Goal: Information Seeking & Learning: Learn about a topic

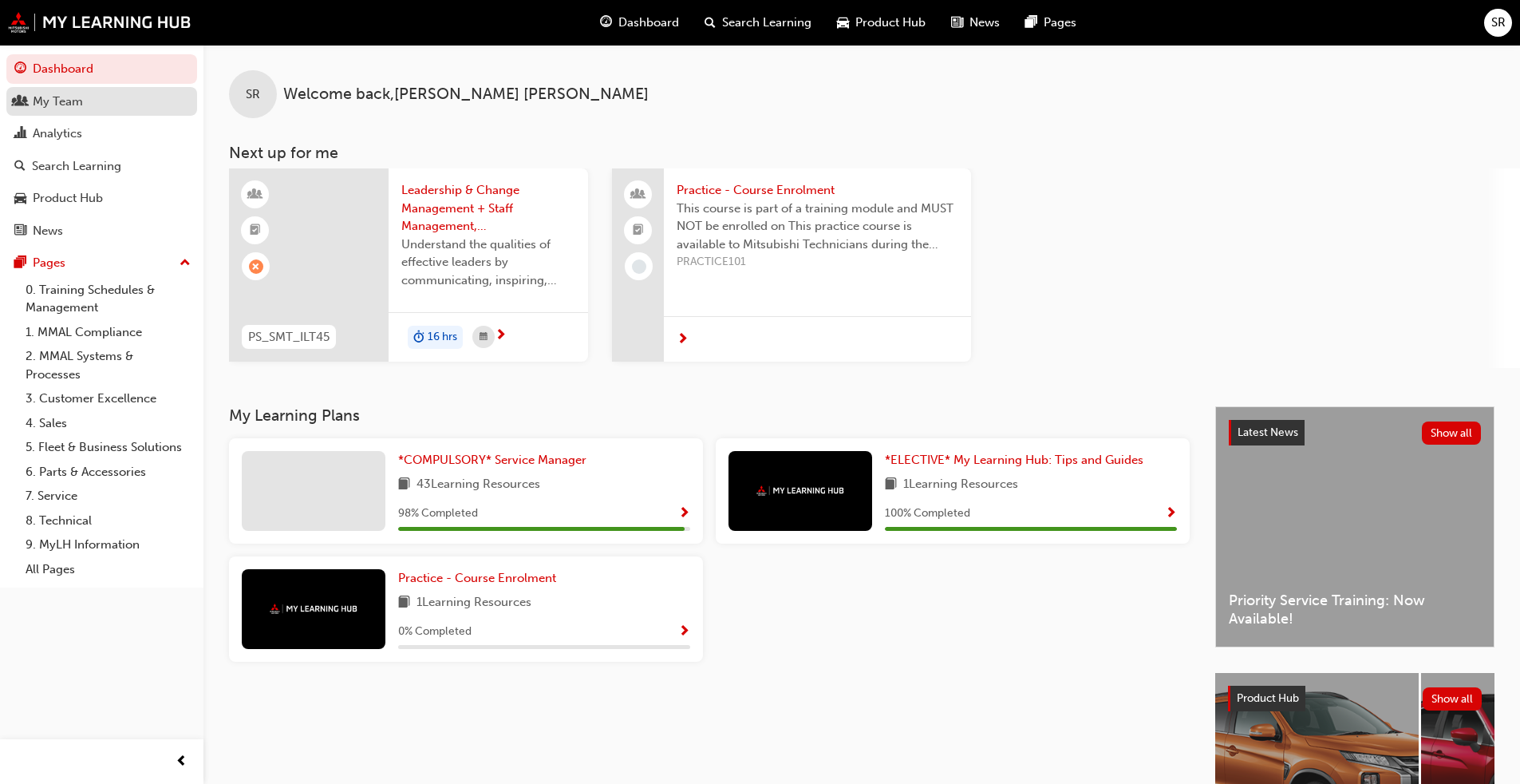
click at [103, 108] on div "My Team" at bounding box center [102, 101] width 175 height 20
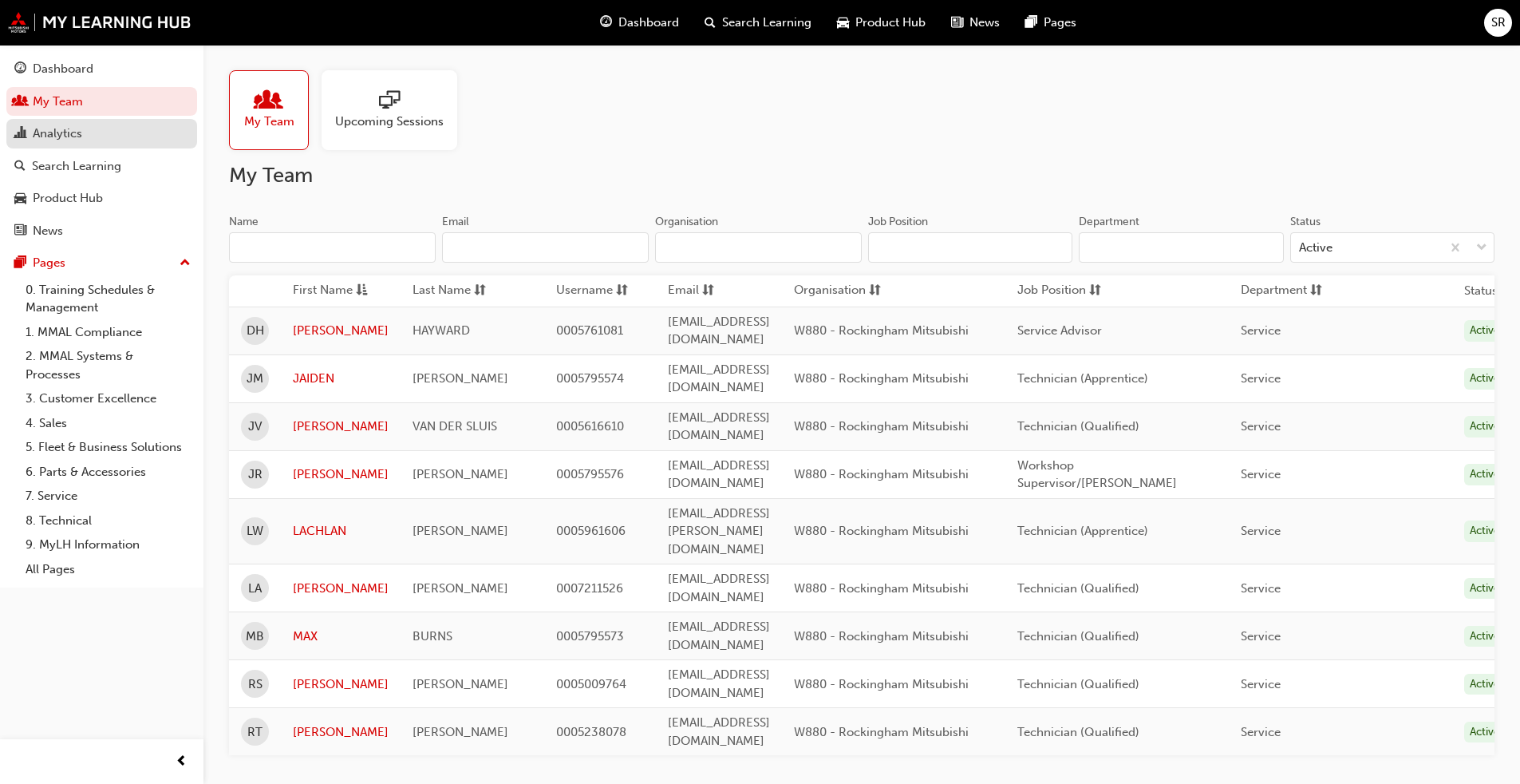
click at [111, 132] on div "Analytics" at bounding box center [102, 133] width 175 height 20
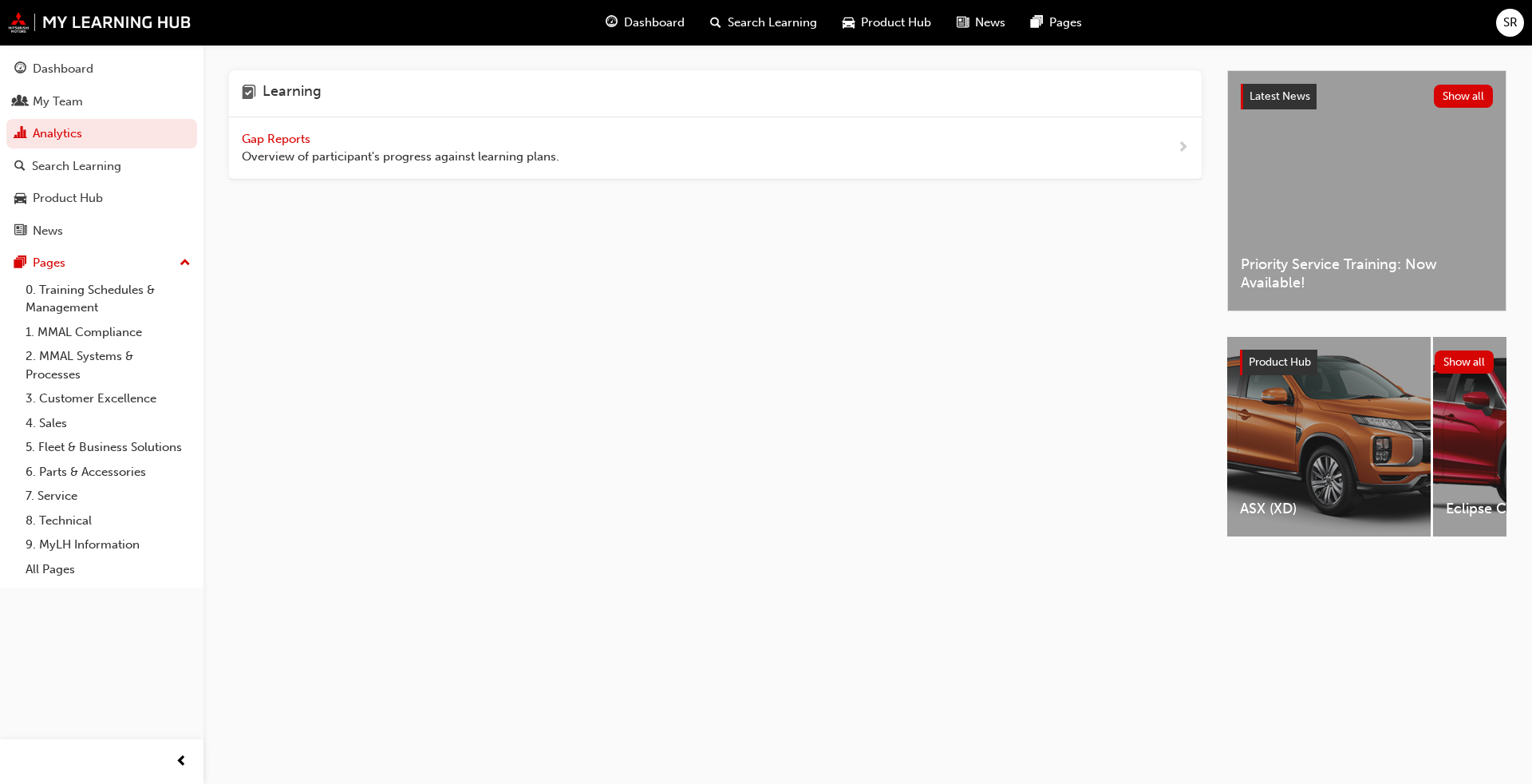
click at [299, 151] on span "Overview of participant's progress against learning plans." at bounding box center [400, 157] width 317 height 18
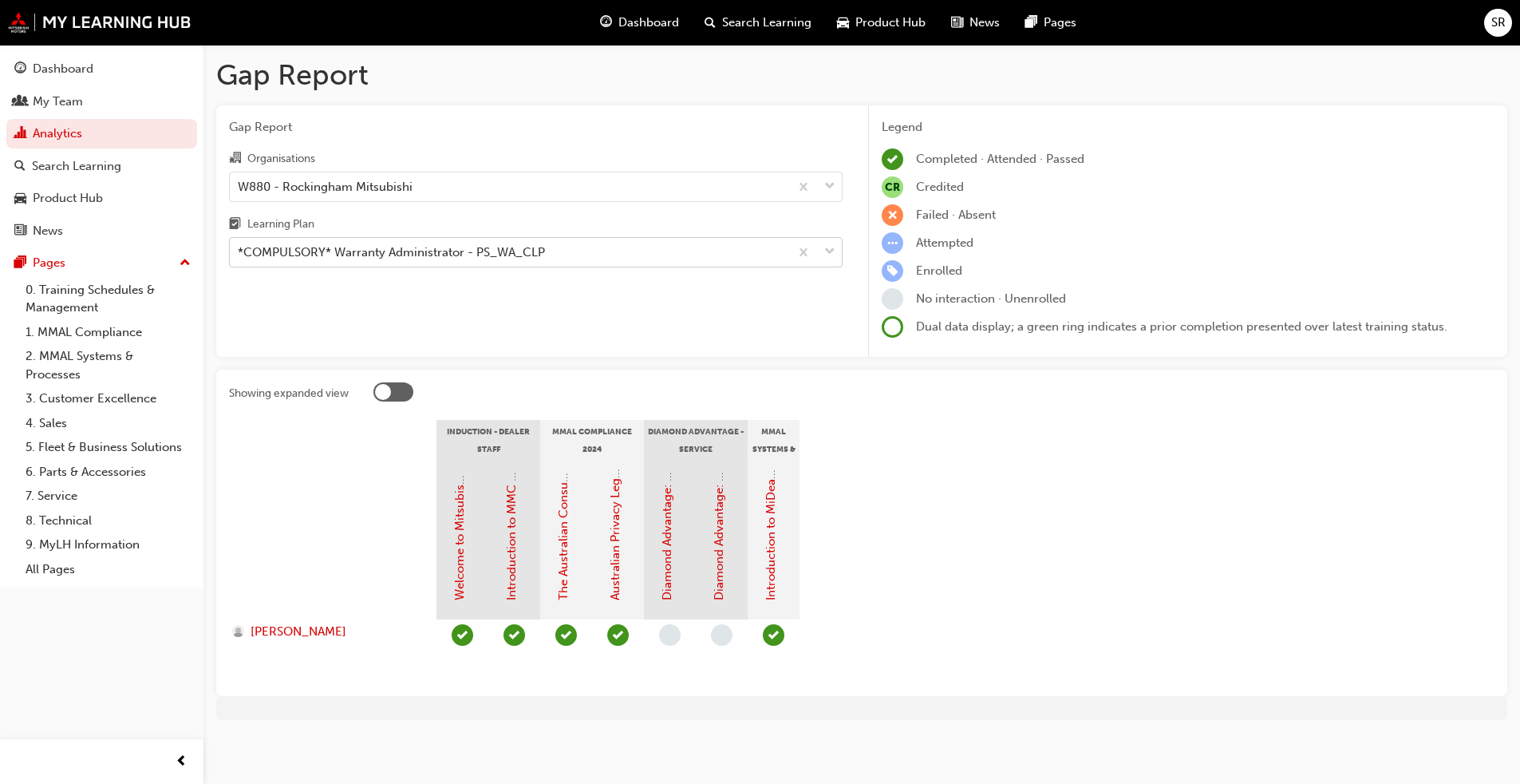
click at [434, 247] on div "*COMPULSORY* Warranty Administrator - PS_WA_CLP" at bounding box center [391, 252] width 307 height 18
click at [239, 247] on input "Learning Plan *COMPULSORY* Warranty Administrator - PS_WA_CLP" at bounding box center [239, 251] width 2 height 14
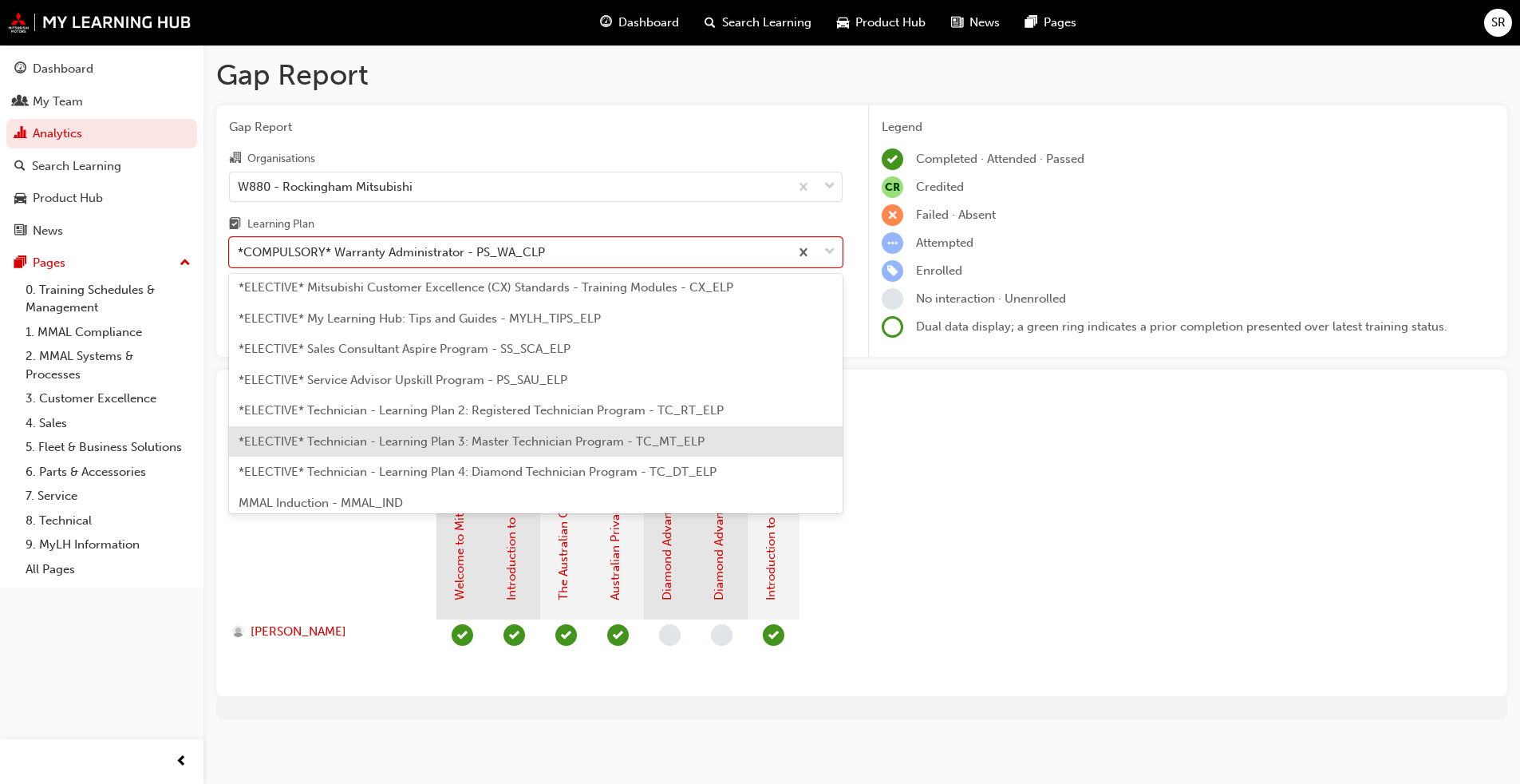
scroll to position [701, 0]
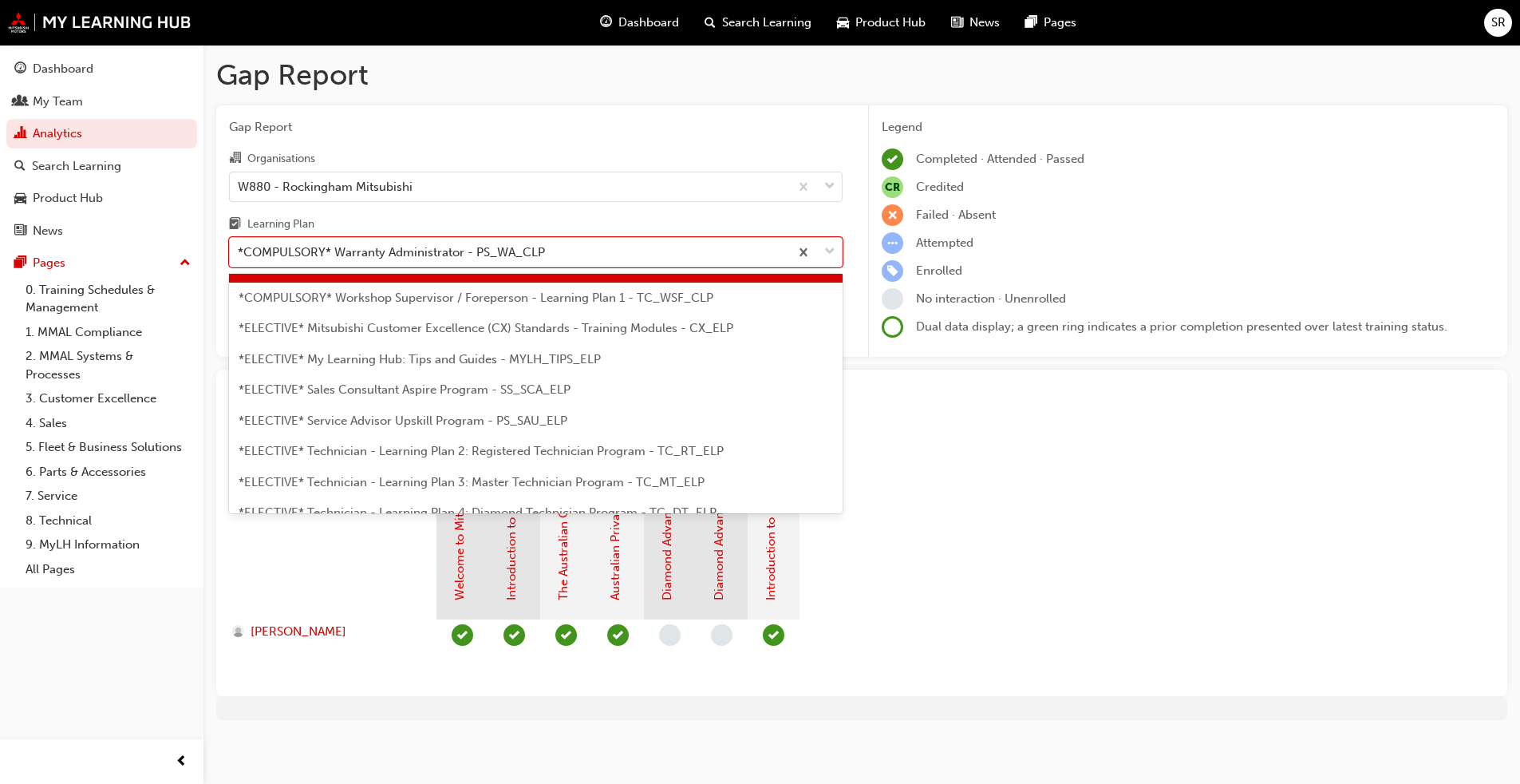
drag, startPoint x: 1094, startPoint y: 558, endPoint x: 1056, endPoint y: 593, distance: 51.7
click at [1094, 558] on section "Induction - Dealer Staff MMAL Compliance 2024 Diamond Advantage - Service MMAL …" at bounding box center [862, 552] width 1266 height 263
